Goal: Communication & Community: Ask a question

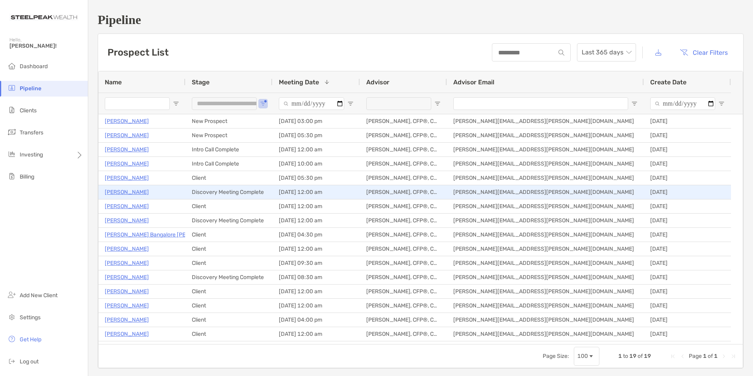
click at [121, 193] on p "[PERSON_NAME]" at bounding box center [127, 192] width 44 height 10
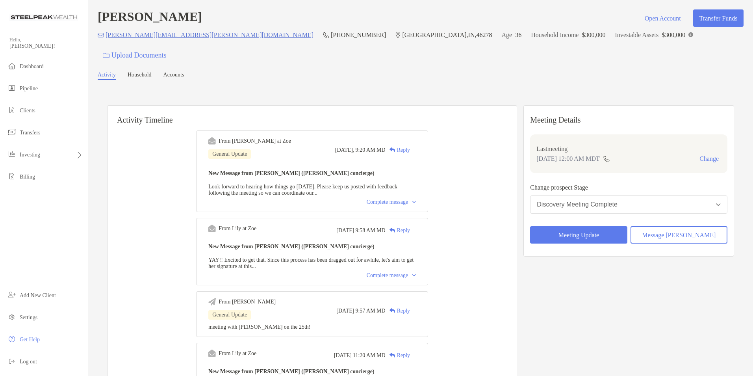
click at [272, 15] on div "[PERSON_NAME] Open Account Transfer Funds" at bounding box center [421, 17] width 646 height 17
click at [675, 226] on button "Message [PERSON_NAME]" at bounding box center [679, 234] width 97 height 17
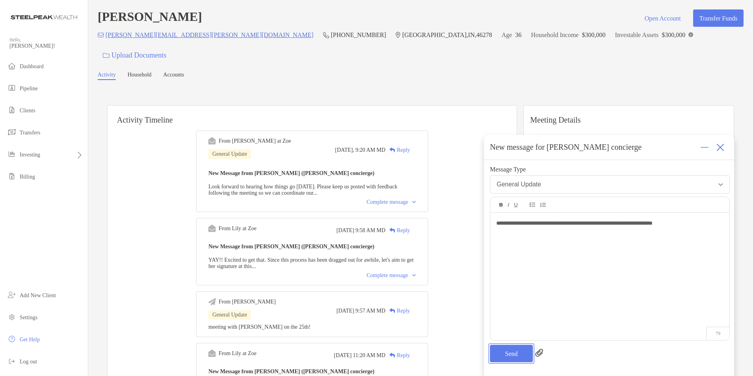
click at [511, 349] on button "Send" at bounding box center [511, 353] width 43 height 17
